Goal: Find specific page/section: Find specific page/section

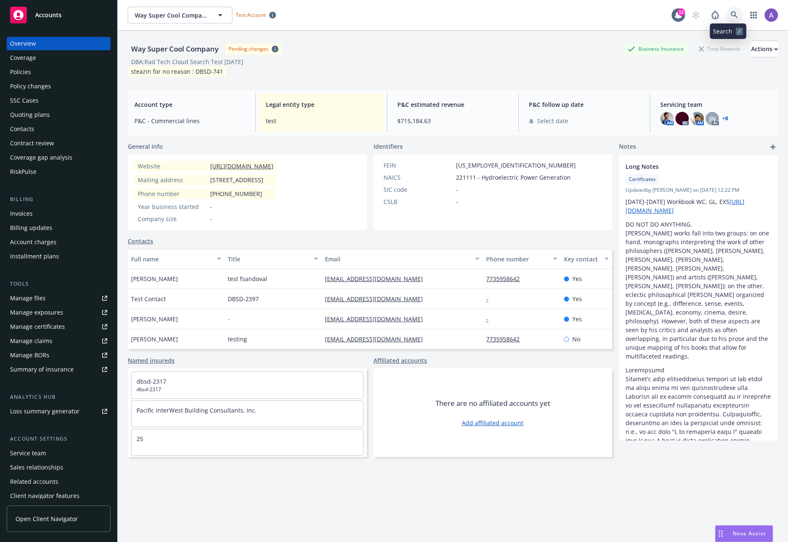
click at [733, 13] on link at bounding box center [734, 15] width 17 height 17
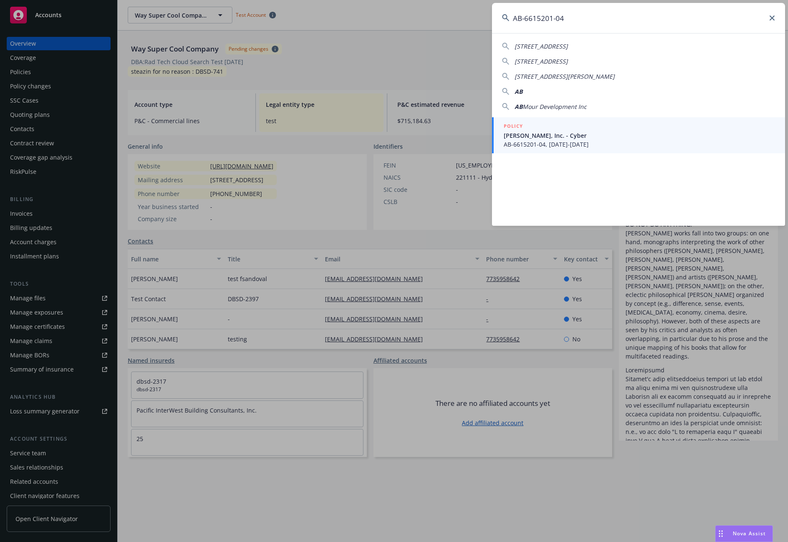
type input "AB-6615201-04"
click at [584, 133] on span "[PERSON_NAME], Inc. - Cyber" at bounding box center [639, 135] width 271 height 9
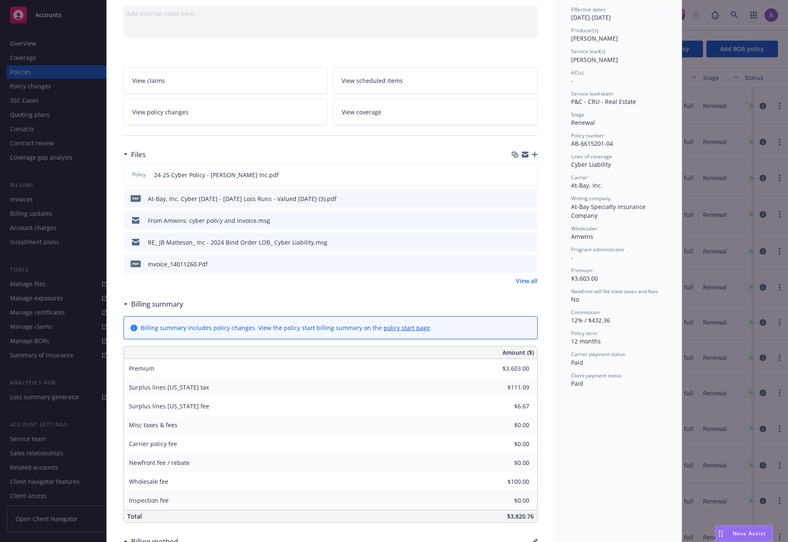
scroll to position [34, 0]
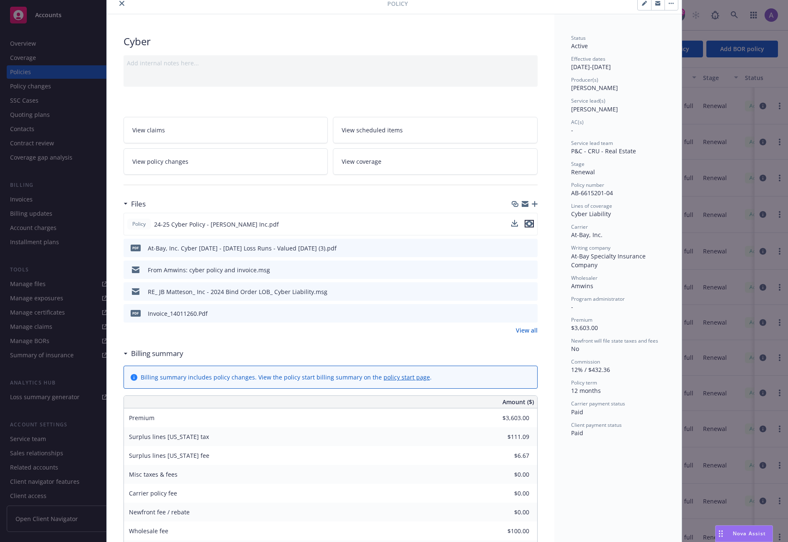
click at [528, 223] on icon "preview file" at bounding box center [529, 224] width 8 height 6
